Goal: Task Accomplishment & Management: Manage account settings

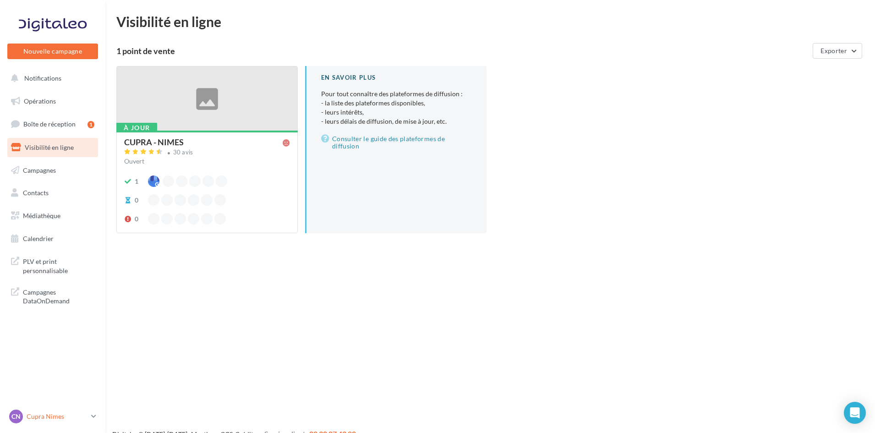
drag, startPoint x: 28, startPoint y: 416, endPoint x: 26, endPoint y: 410, distance: 6.2
click at [28, 415] on p "Cupra Nimes" at bounding box center [57, 416] width 61 height 9
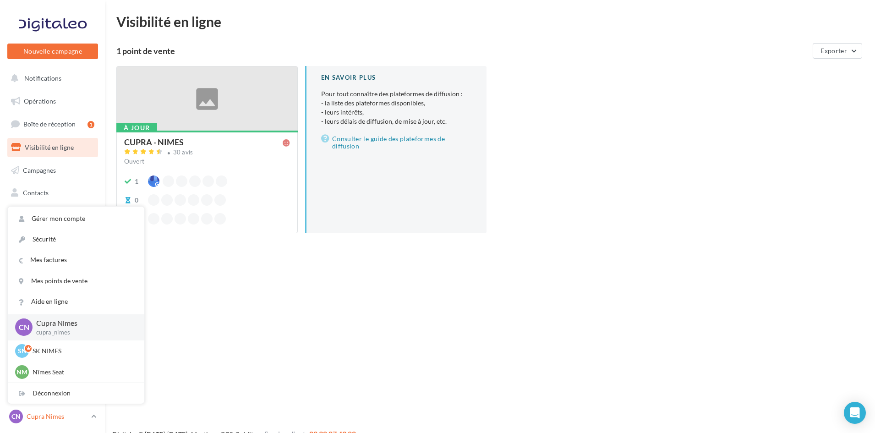
click at [50, 418] on p "Cupra Nimes" at bounding box center [57, 416] width 61 height 9
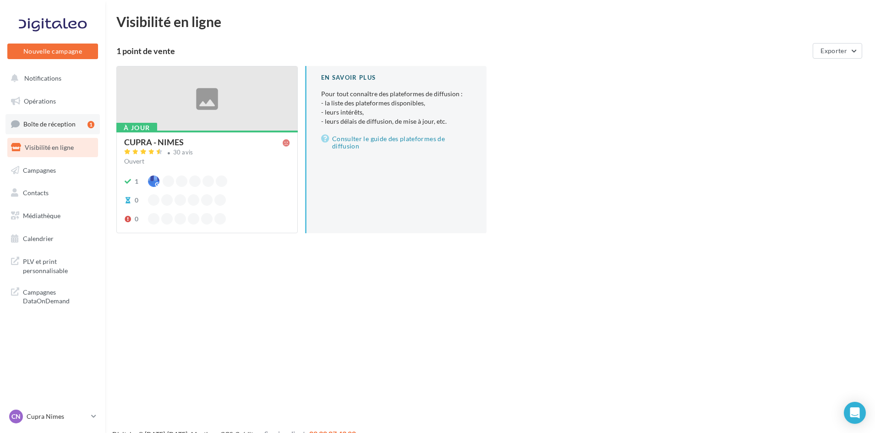
click at [47, 120] on link "Boîte de réception 1" at bounding box center [53, 124] width 94 height 20
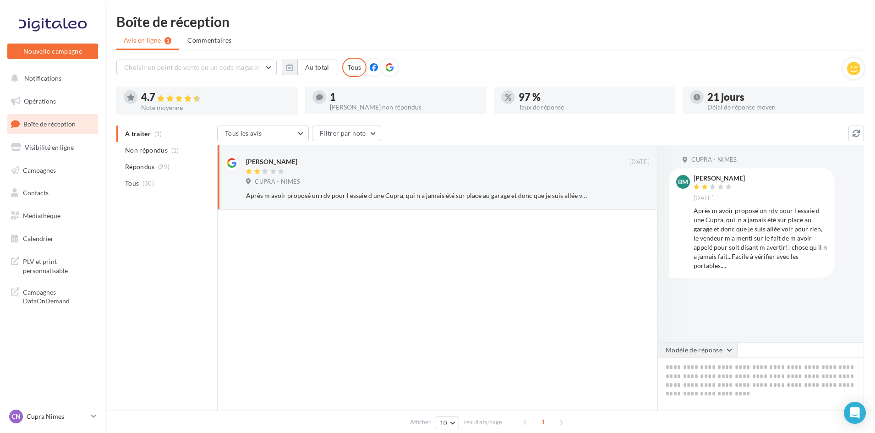
click at [688, 346] on button "Modèle de réponse" at bounding box center [698, 350] width 80 height 16
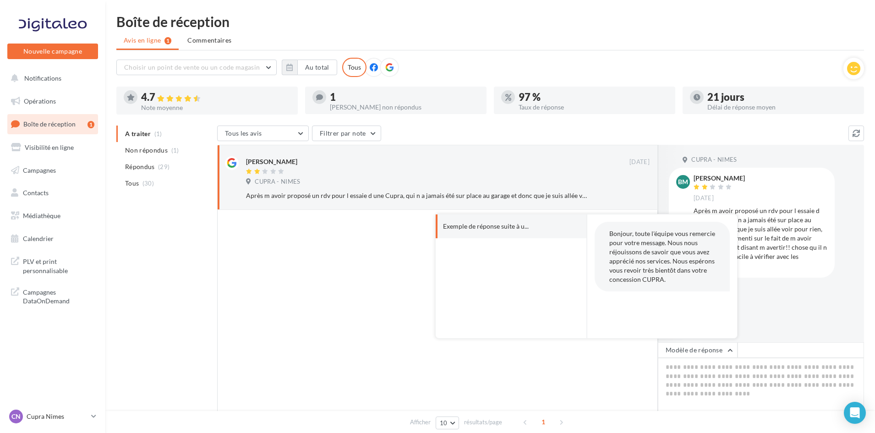
click at [317, 250] on div at bounding box center [437, 324] width 441 height 229
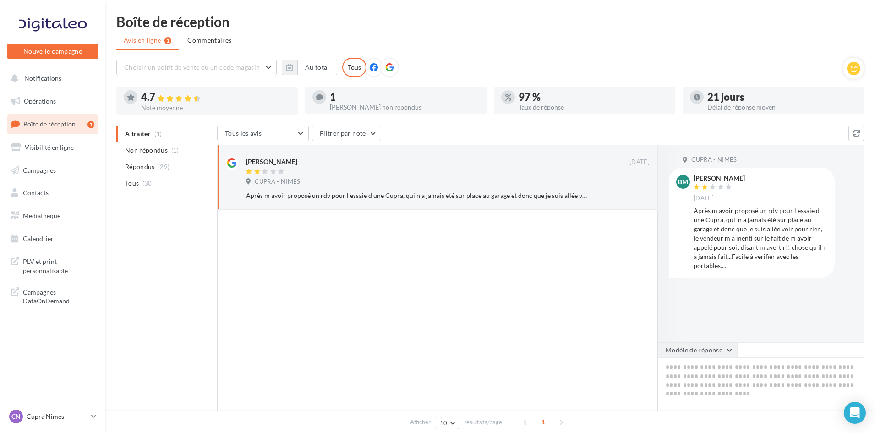
click at [708, 350] on button "Modèle de réponse" at bounding box center [698, 350] width 80 height 16
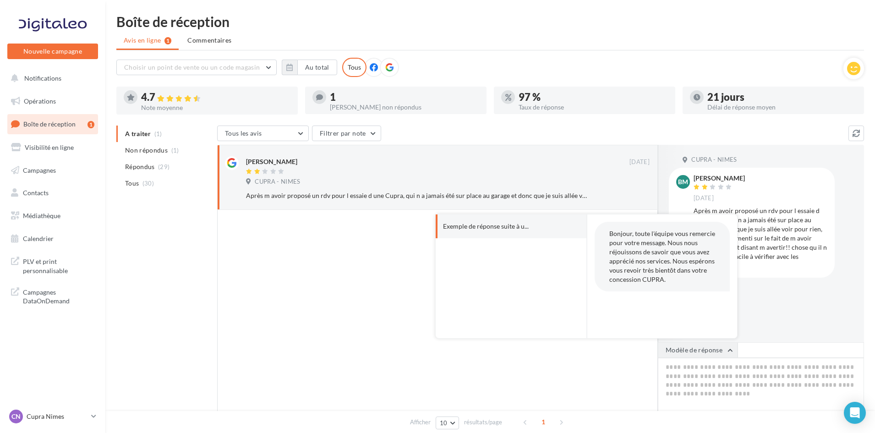
click at [705, 345] on button "Modèle de réponse" at bounding box center [698, 350] width 80 height 16
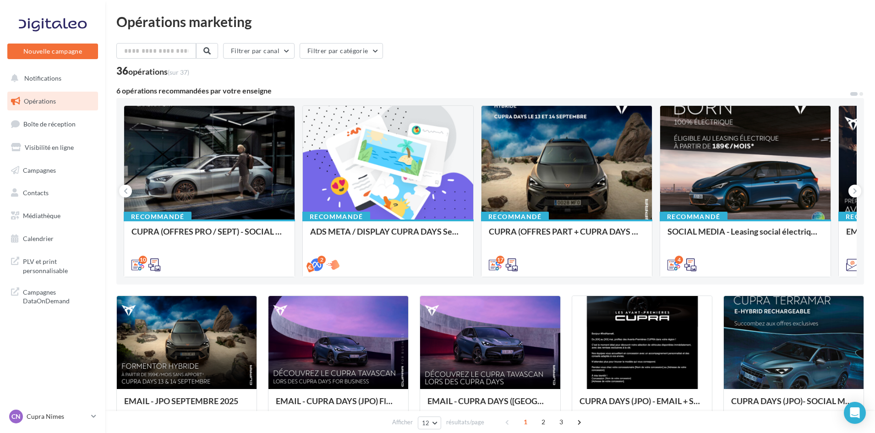
click at [63, 407] on nav "Nouvelle campagne Nouvelle campagne Notifications Opérations Boîte de réception…" at bounding box center [52, 216] width 105 height 433
click at [65, 413] on p "Cupra Nimes" at bounding box center [57, 416] width 61 height 9
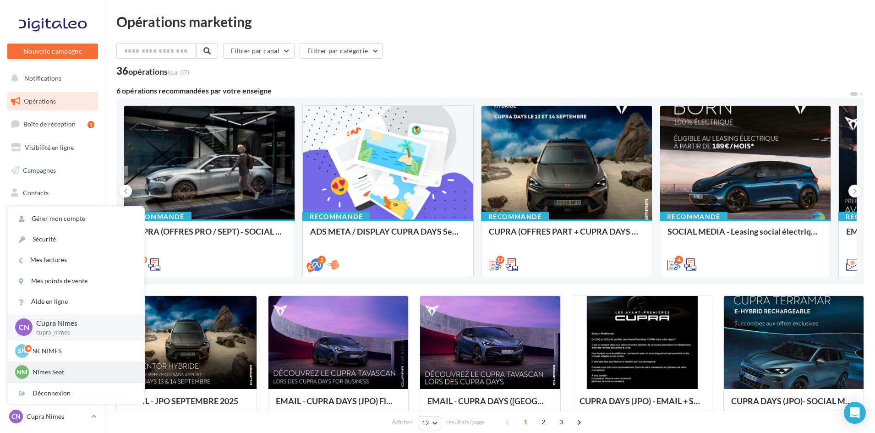
click at [62, 366] on div "Nm Nîmes Seat SEAT-NIMES" at bounding box center [76, 372] width 122 height 14
